Goal: Task Accomplishment & Management: Use online tool/utility

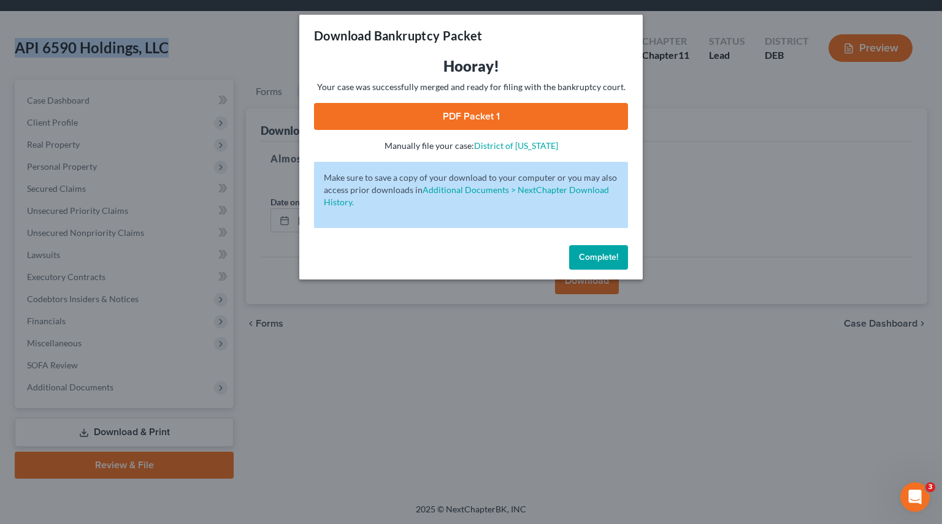
drag, startPoint x: 599, startPoint y: 249, endPoint x: 591, endPoint y: 252, distance: 8.5
click at [599, 249] on button "Complete!" at bounding box center [598, 257] width 59 height 25
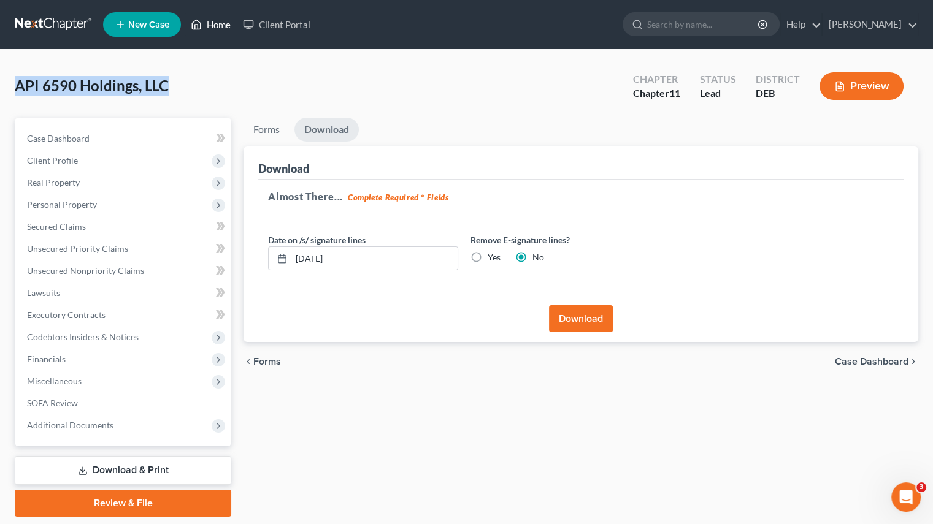
click at [222, 24] on link "Home" at bounding box center [211, 24] width 52 height 22
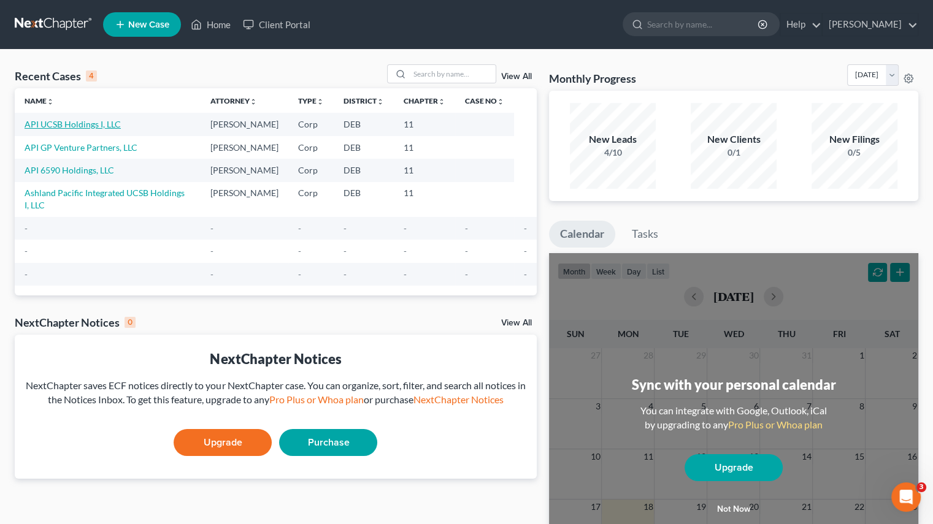
click at [89, 125] on link "API UCSB Holdings I, LLC" at bounding box center [73, 124] width 96 height 10
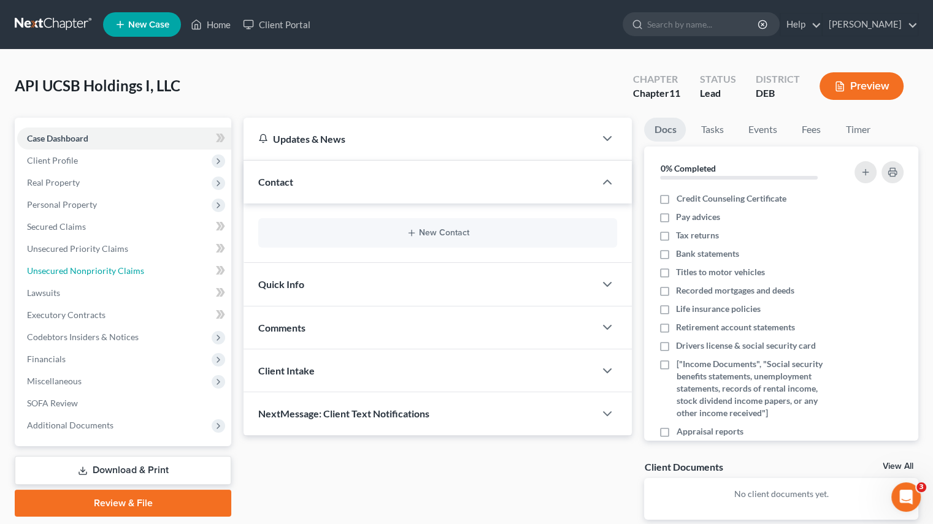
click at [74, 270] on span "Unsecured Nonpriority Claims" at bounding box center [85, 271] width 117 height 10
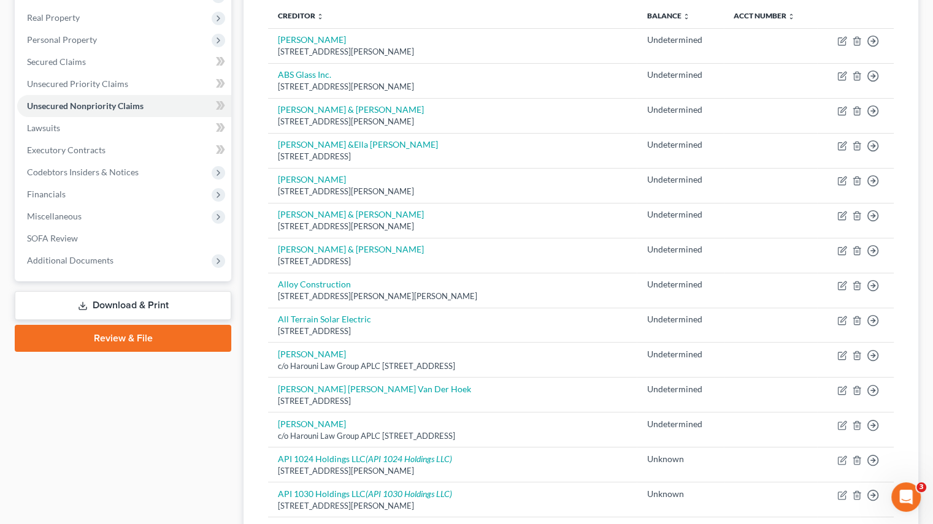
scroll to position [184, 0]
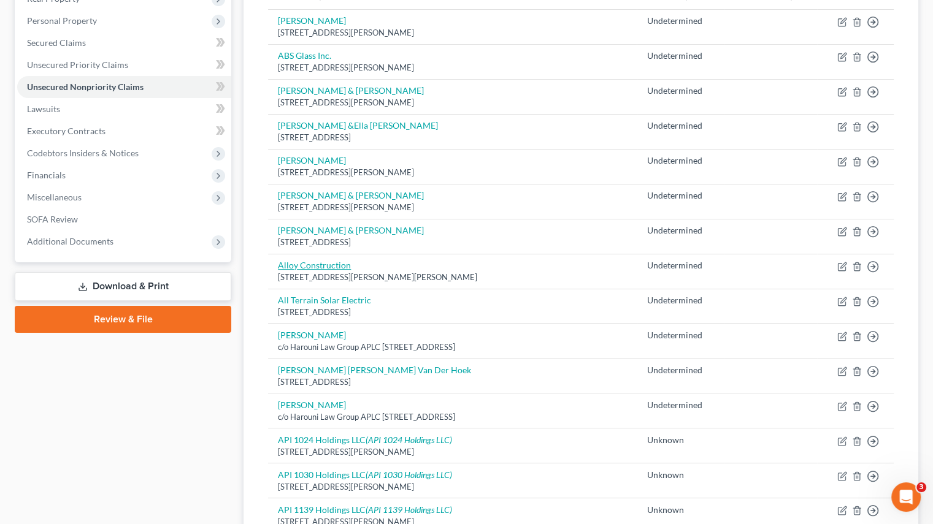
click at [317, 264] on link "Alloy Construction" at bounding box center [314, 265] width 73 height 10
select select "4"
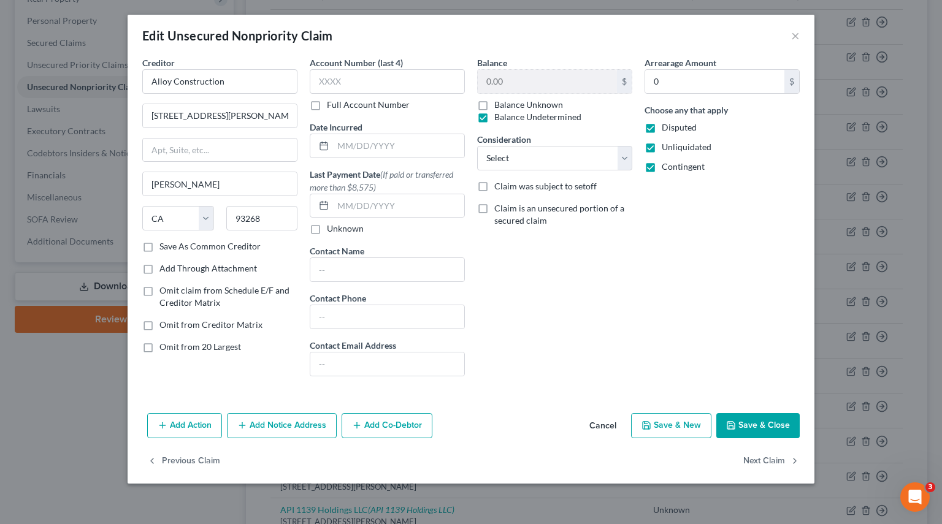
click at [800, 36] on div "Edit Unsecured Nonpriority Claim ×" at bounding box center [471, 36] width 687 height 42
click at [794, 36] on button "×" at bounding box center [795, 35] width 9 height 15
